Goal: Task Accomplishment & Management: Use online tool/utility

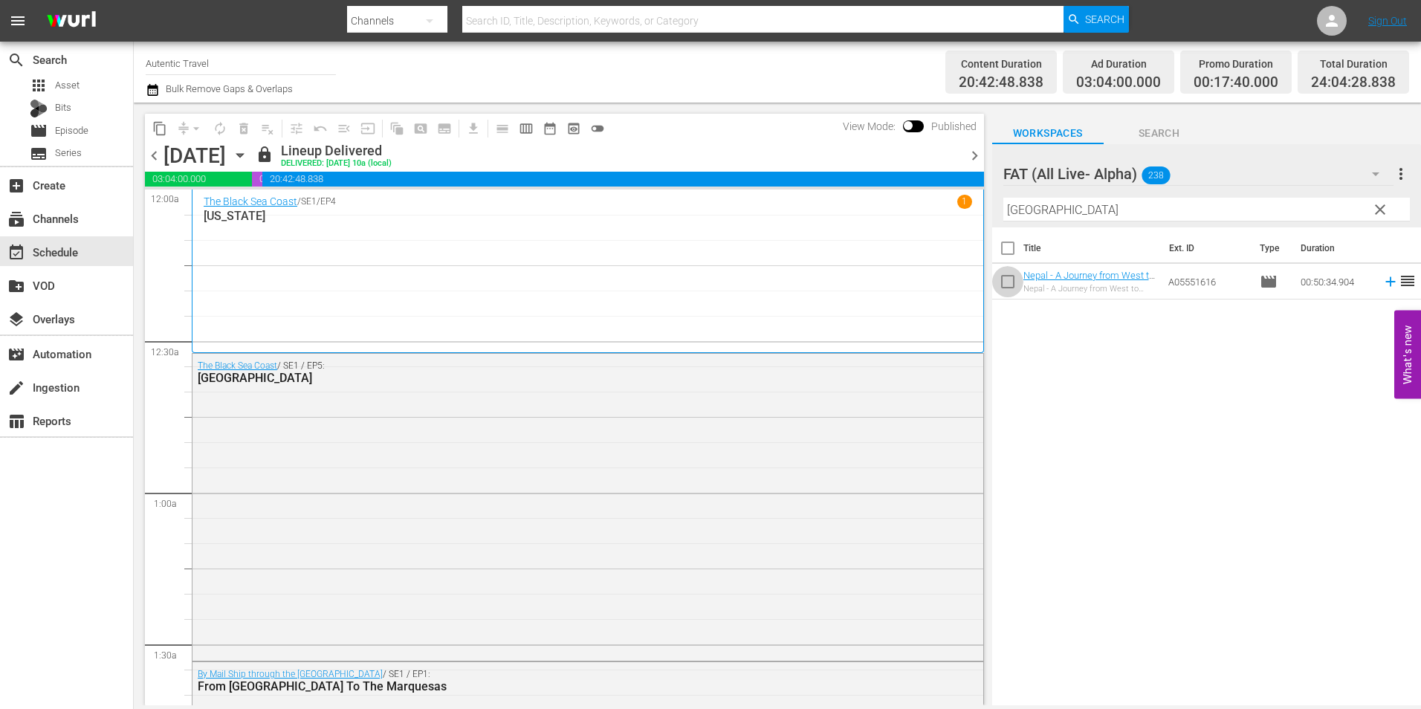
click at [1001, 282] on input "checkbox" at bounding box center [1007, 284] width 31 height 31
checkbox input "true"
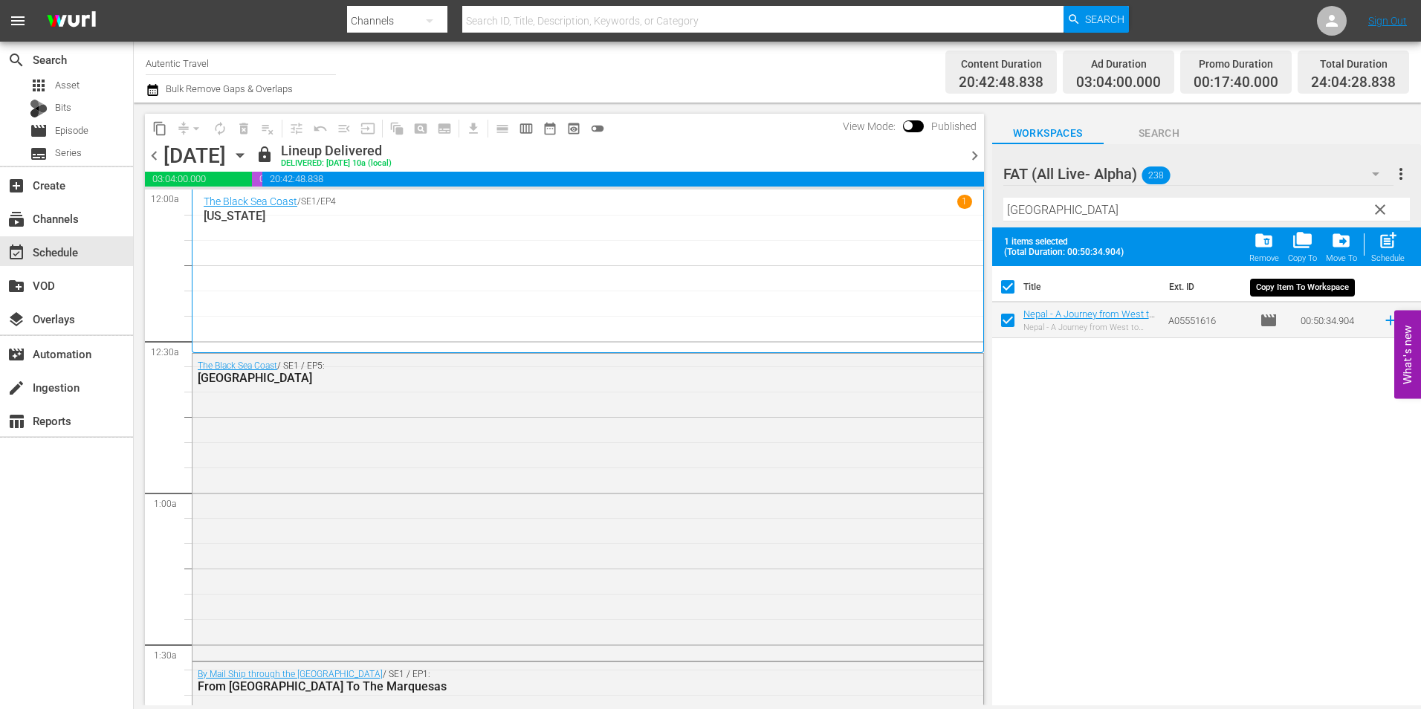
click at [1294, 252] on div "folder_copy Copy To" at bounding box center [1302, 246] width 29 height 33
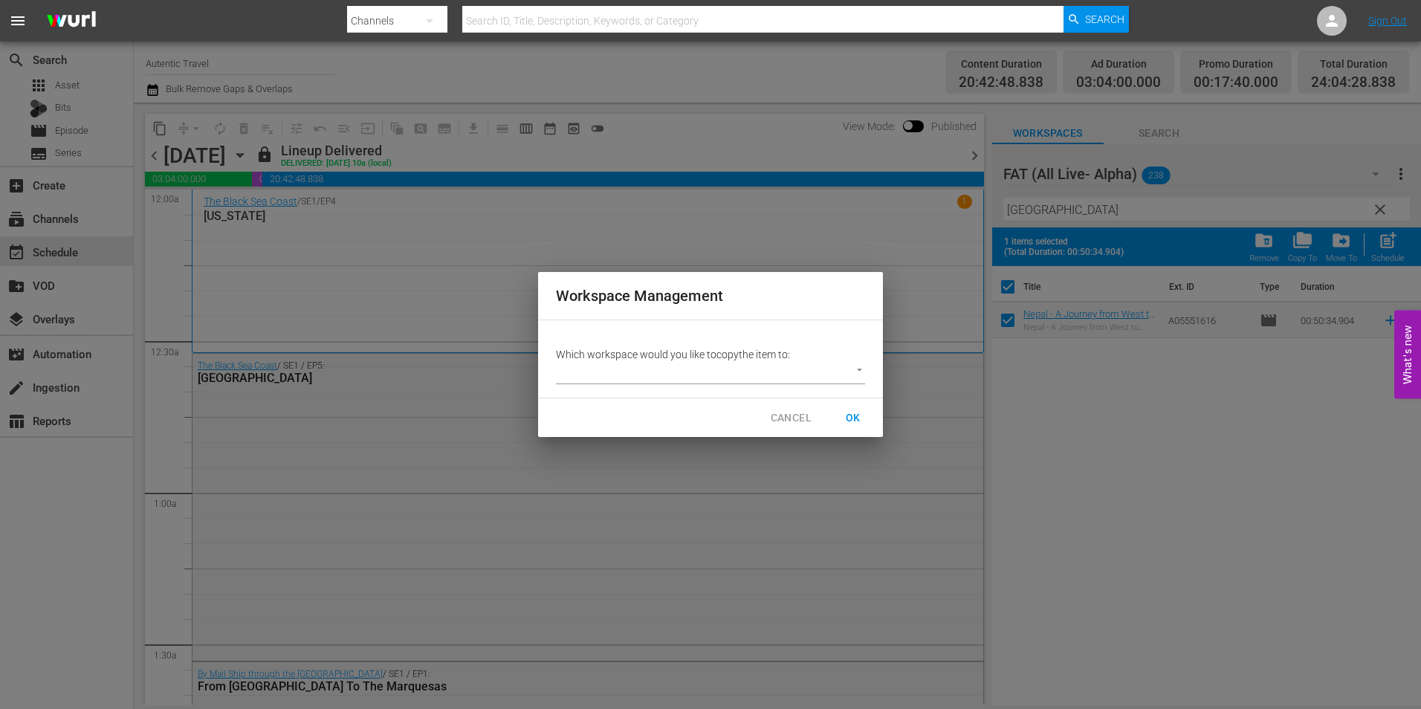
click at [800, 364] on body "menu Search By Channels Search ID, Title, Description, Keywords, or Category Se…" at bounding box center [710, 354] width 1421 height 709
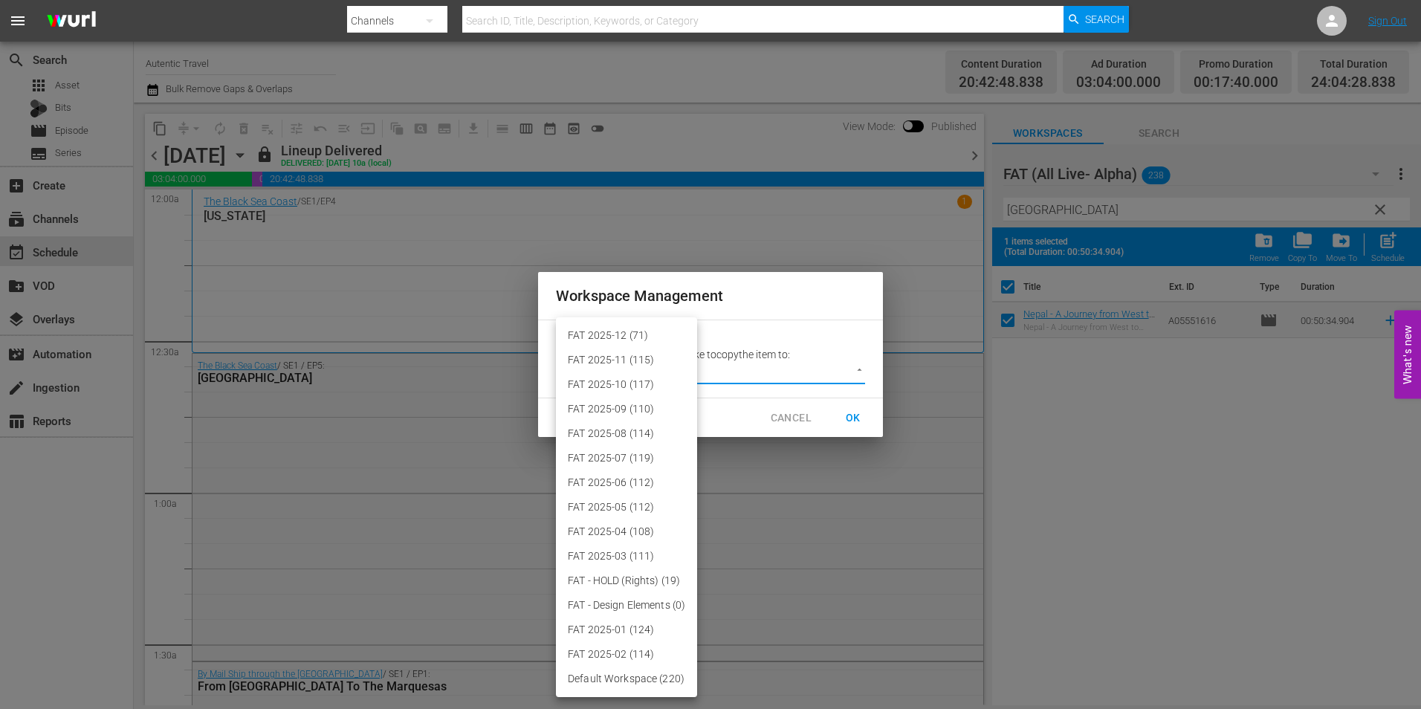
click at [662, 335] on li "FAT 2025-12 (71)" at bounding box center [626, 335] width 141 height 25
type input "3914"
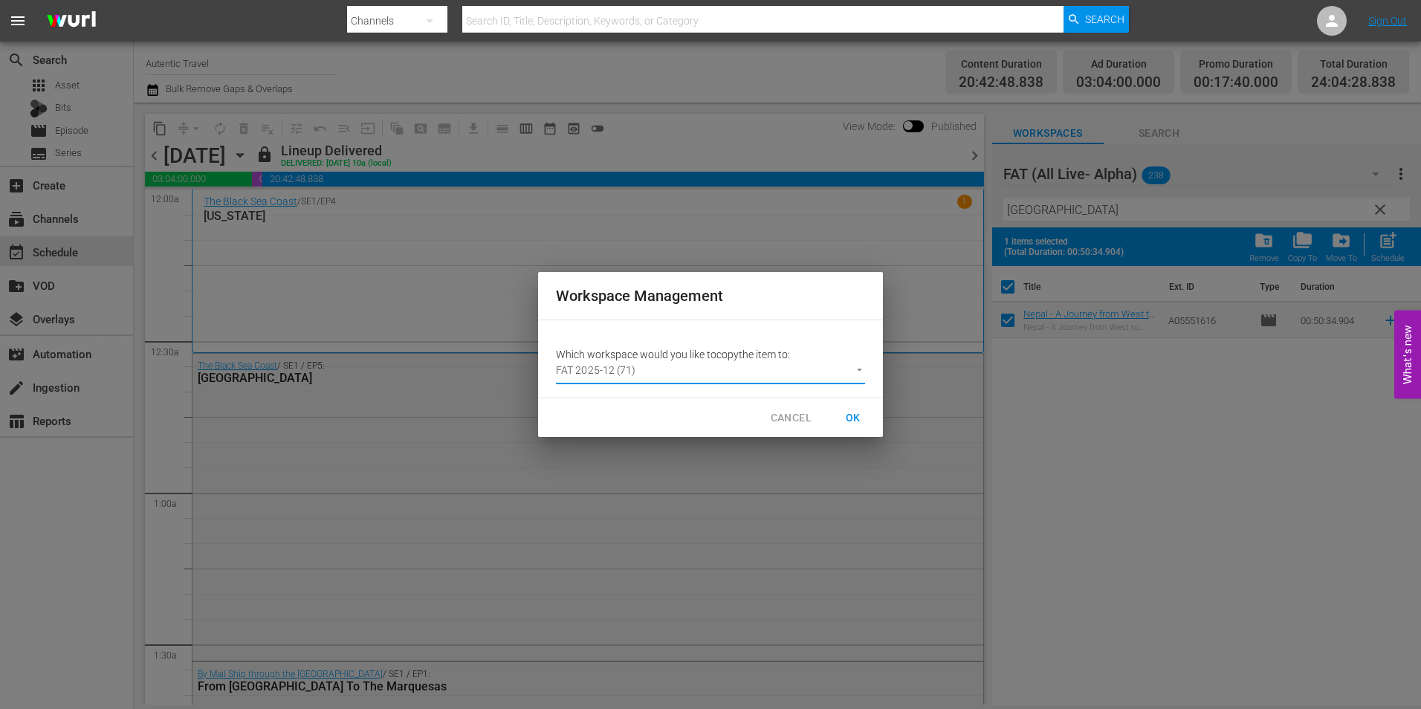
click at [856, 413] on span "OK" at bounding box center [853, 418] width 24 height 19
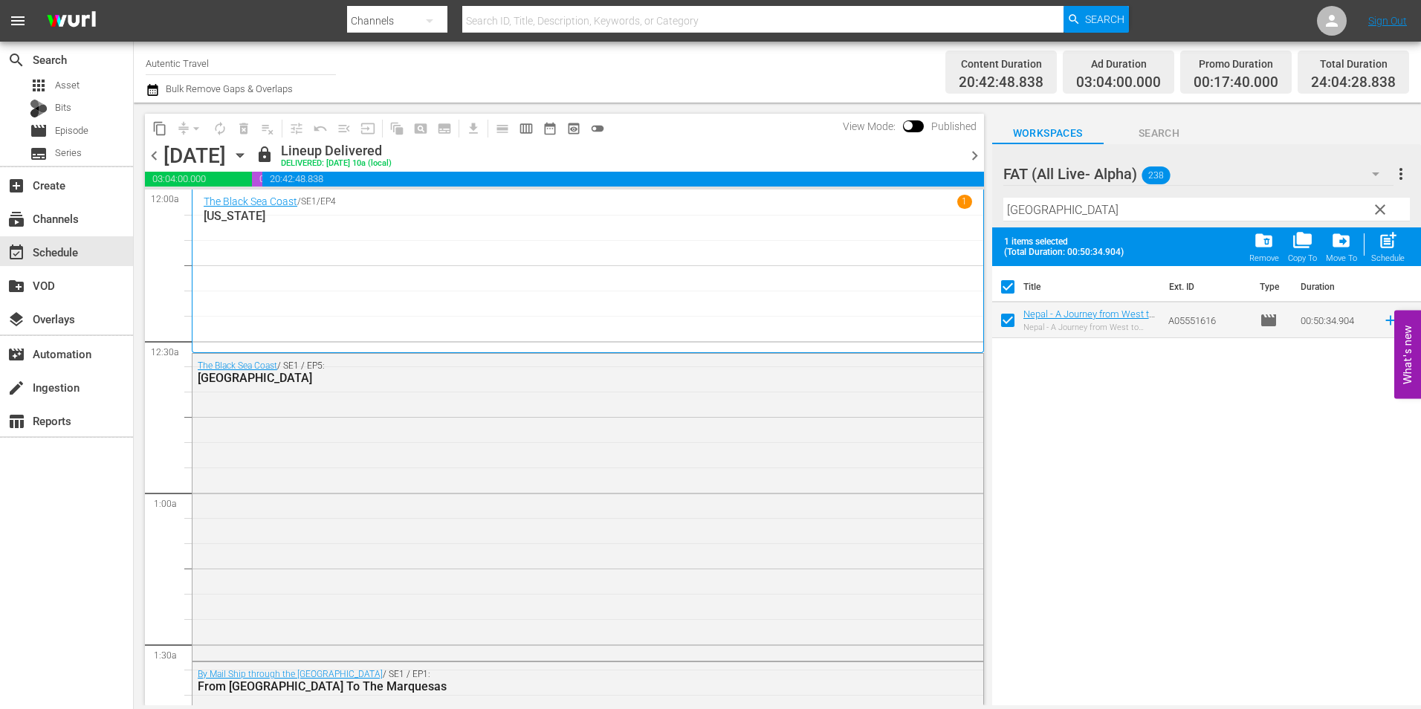
click at [1380, 213] on span "clear" at bounding box center [1380, 210] width 18 height 18
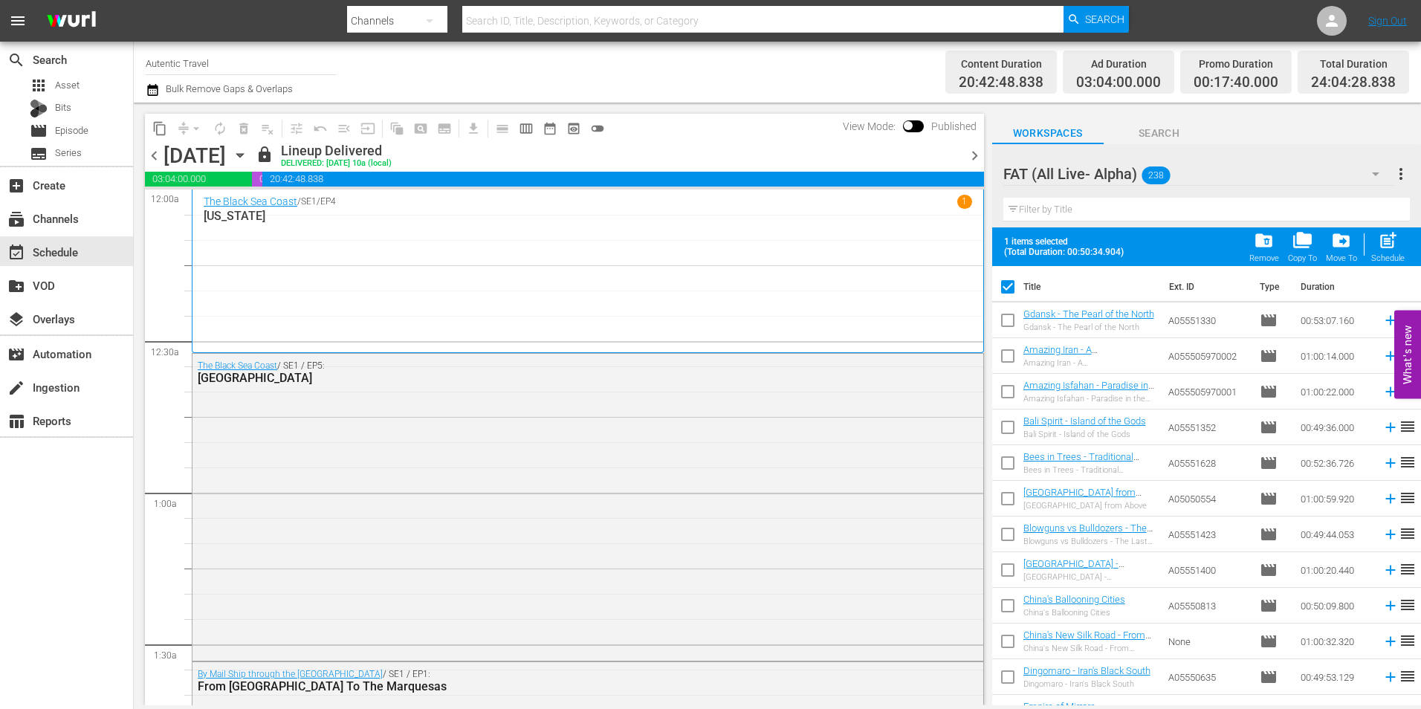
click at [1336, 173] on div "FAT (All Live- Alpha) 238" at bounding box center [1198, 174] width 390 height 42
